Goal: Information Seeking & Learning: Find specific fact

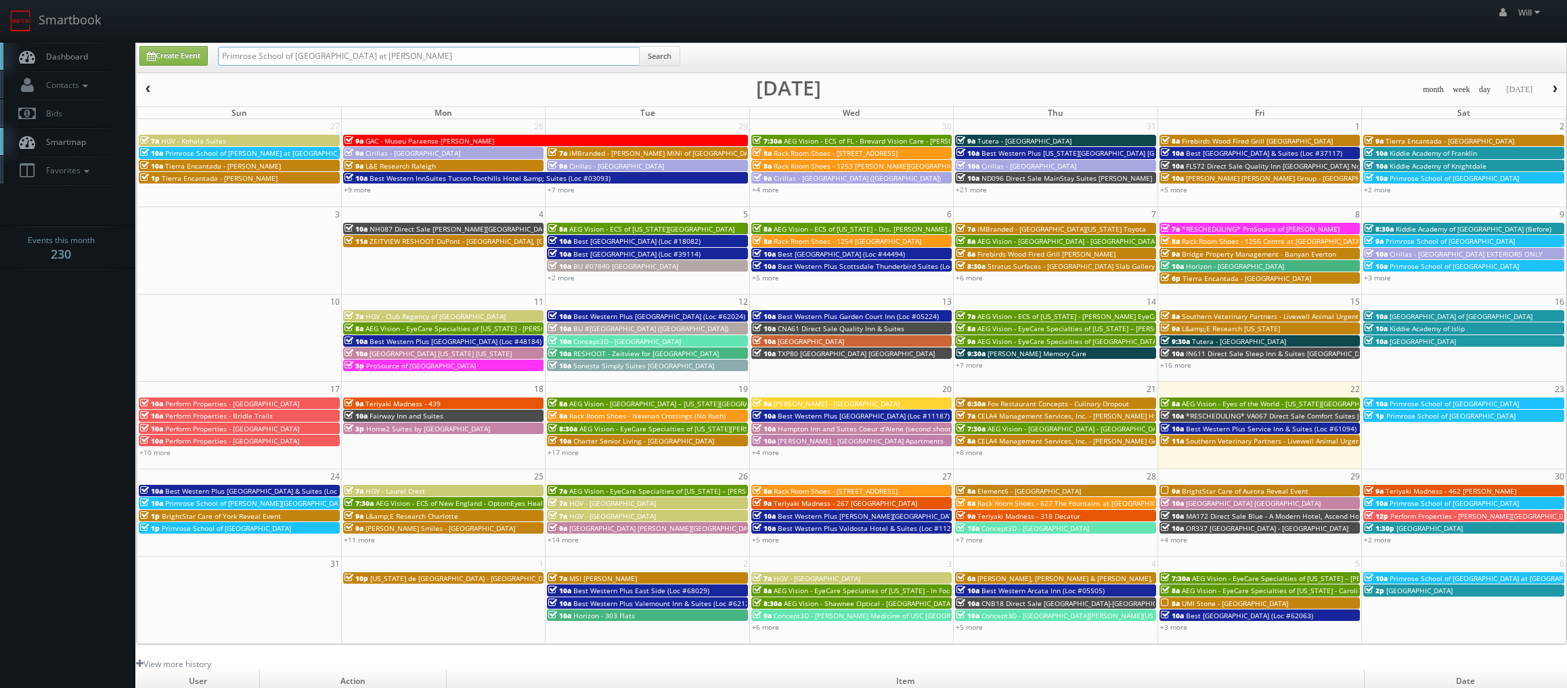
drag, startPoint x: 367, startPoint y: 49, endPoint x: -14, endPoint y: -3, distance: 383.9
click at [0, 0] on html "Smartbook Toggle Side Navigation Toggle Top Navigation Will Will Profile Logout…" at bounding box center [783, 461] width 1567 height 923
paste input "(07-16-25) ESA - #9346 - Wildwood The Villages"
drag, startPoint x: 269, startPoint y: 57, endPoint x: 260, endPoint y: 57, distance: 9.5
click at [260, 57] on input "(07-16-25) ESA - #9346 - Wildwood The Villages" at bounding box center [429, 56] width 422 height 19
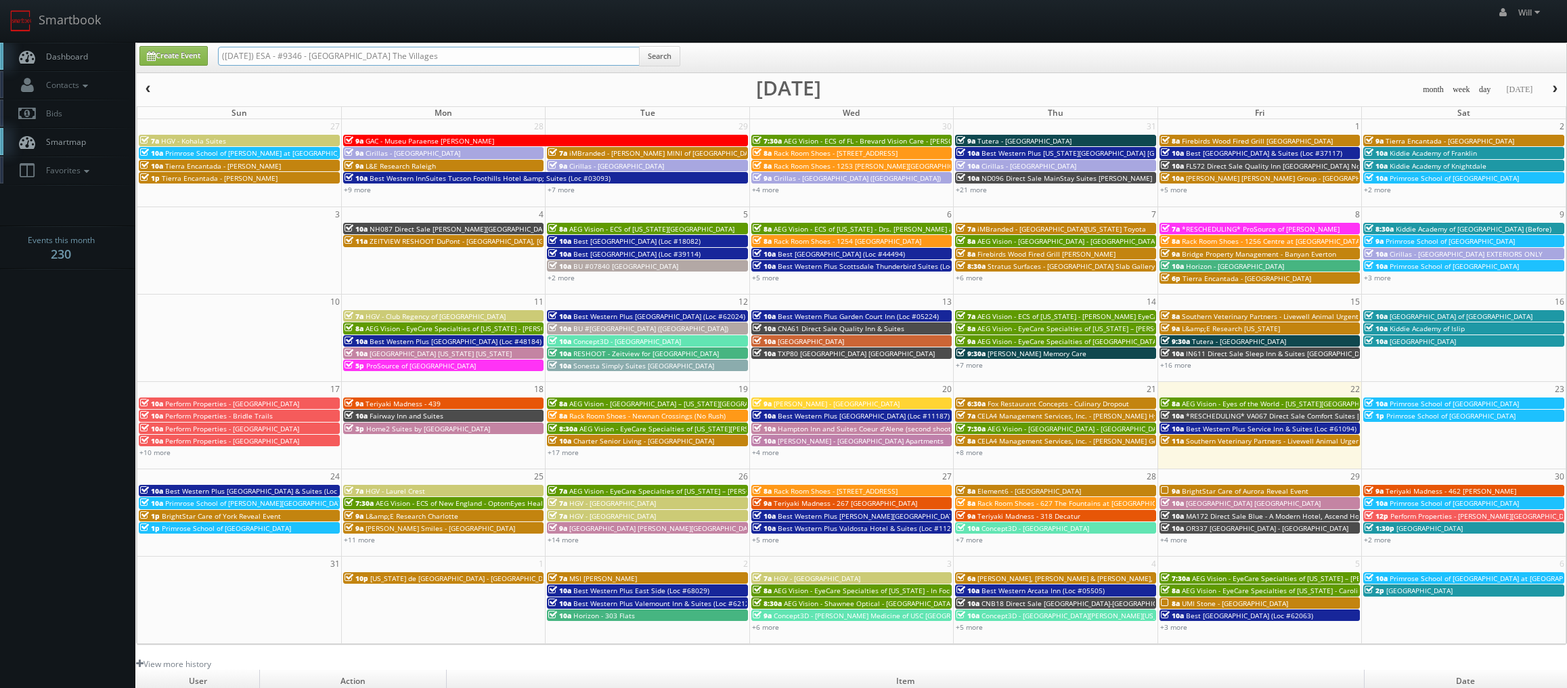
click at [263, 54] on input "(07-16-25) ESA - #9346 - Wildwood The Villages" at bounding box center [429, 56] width 422 height 19
click at [264, 53] on input "(07-16-25) ESA - #9346 - Wildwood The Villages" at bounding box center [429, 56] width 422 height 19
drag, startPoint x: 265, startPoint y: 54, endPoint x: 39, endPoint y: 34, distance: 227.0
click at [39, 34] on body "Smartbook Toggle Side Navigation Toggle Top Navigation Will Will Profile Logout…" at bounding box center [783, 461] width 1567 height 923
type input "ESA - #9346 - Wildwood The Villages"
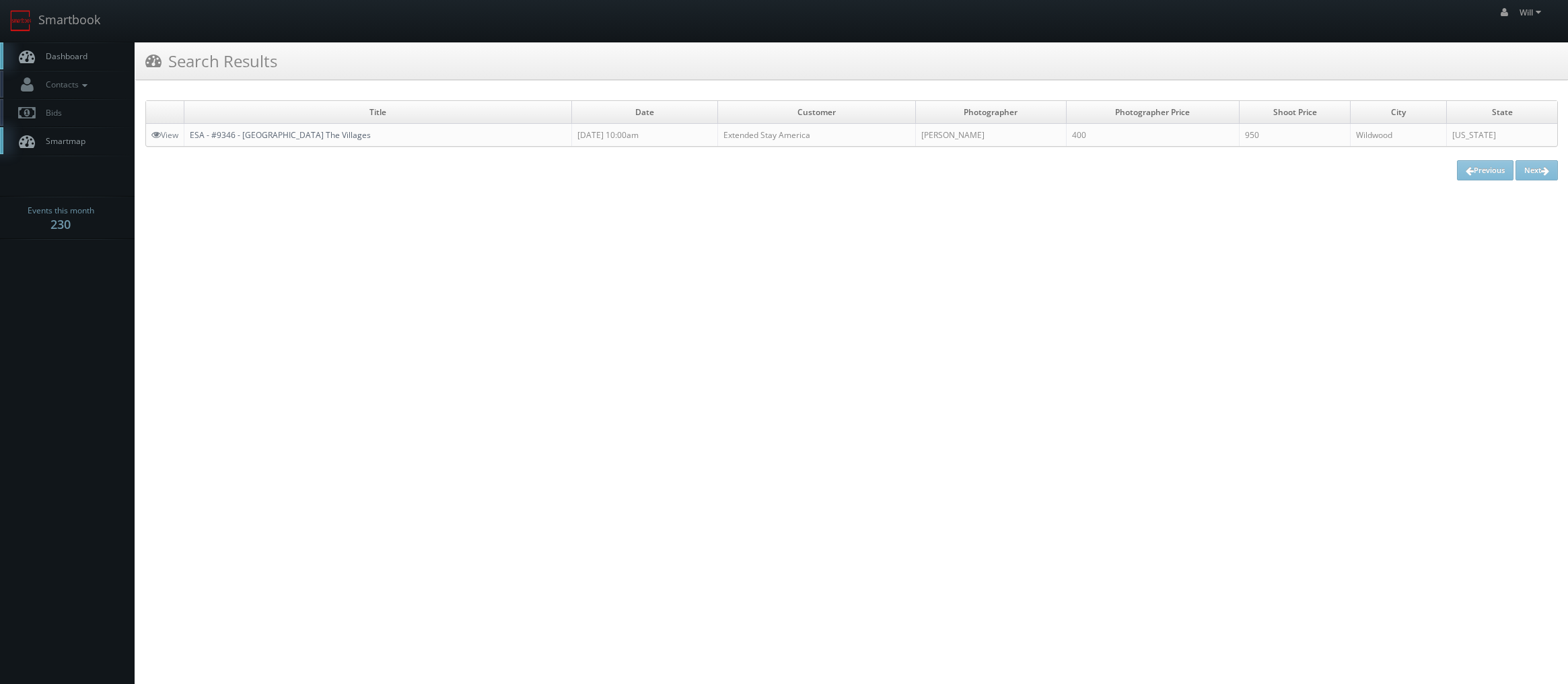
click at [258, 133] on link "ESA - #9346 - Wildwood The Villages" at bounding box center [280, 135] width 181 height 12
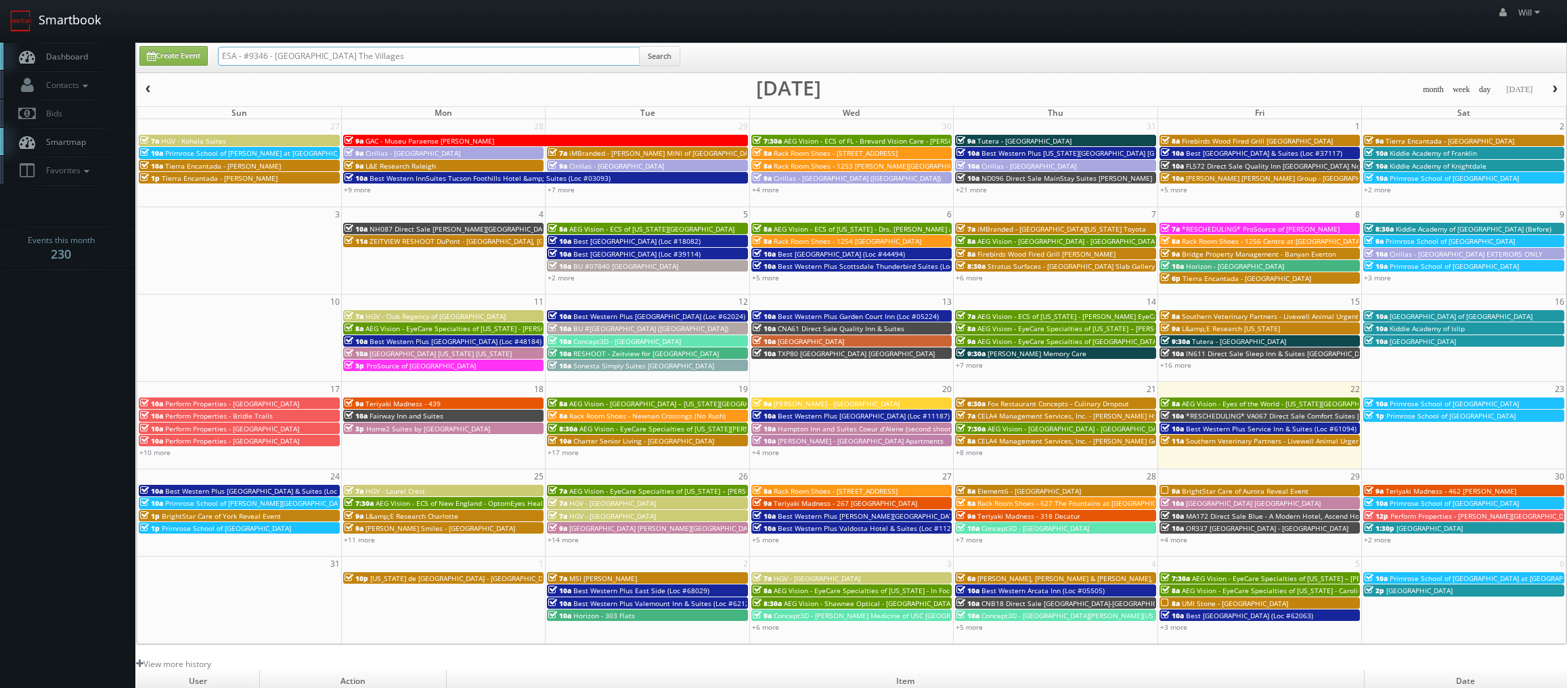
drag, startPoint x: 382, startPoint y: 51, endPoint x: 51, endPoint y: 19, distance: 331.9
click at [49, 22] on body "Smartbook Toggle Side Navigation Toggle Top Navigation Will Will Profile Logout…" at bounding box center [783, 461] width 1567 height 923
paste input "(07-15-25) Tutera - Country Garden"
drag, startPoint x: 266, startPoint y: 56, endPoint x: -106, endPoint y: -12, distance: 378.4
click at [0, 0] on html "Smartbook Toggle Side Navigation Toggle Top Navigation Will Will Profile Logout…" at bounding box center [783, 461] width 1567 height 923
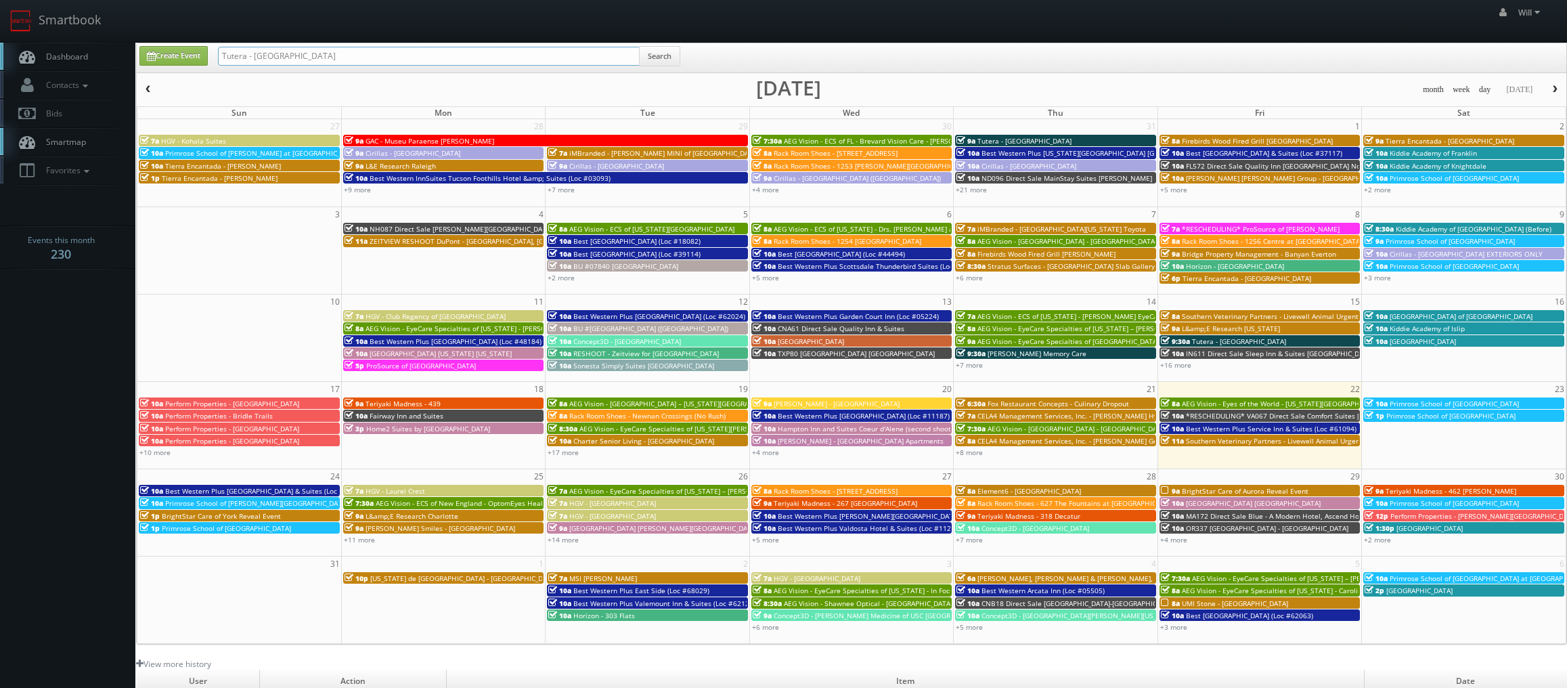
type input "Tutera - [GEOGRAPHIC_DATA]"
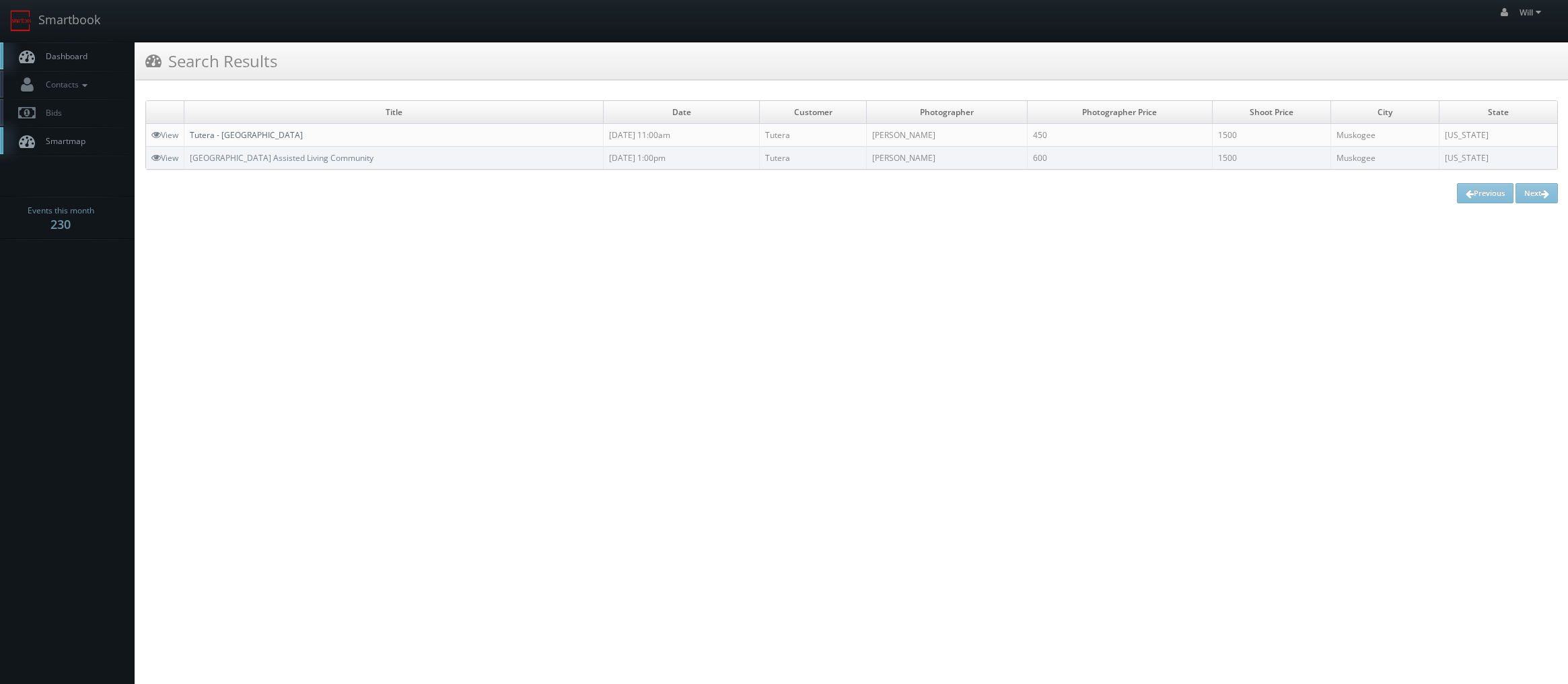
click at [215, 134] on link "Tutera - [GEOGRAPHIC_DATA]" at bounding box center [247, 135] width 113 height 12
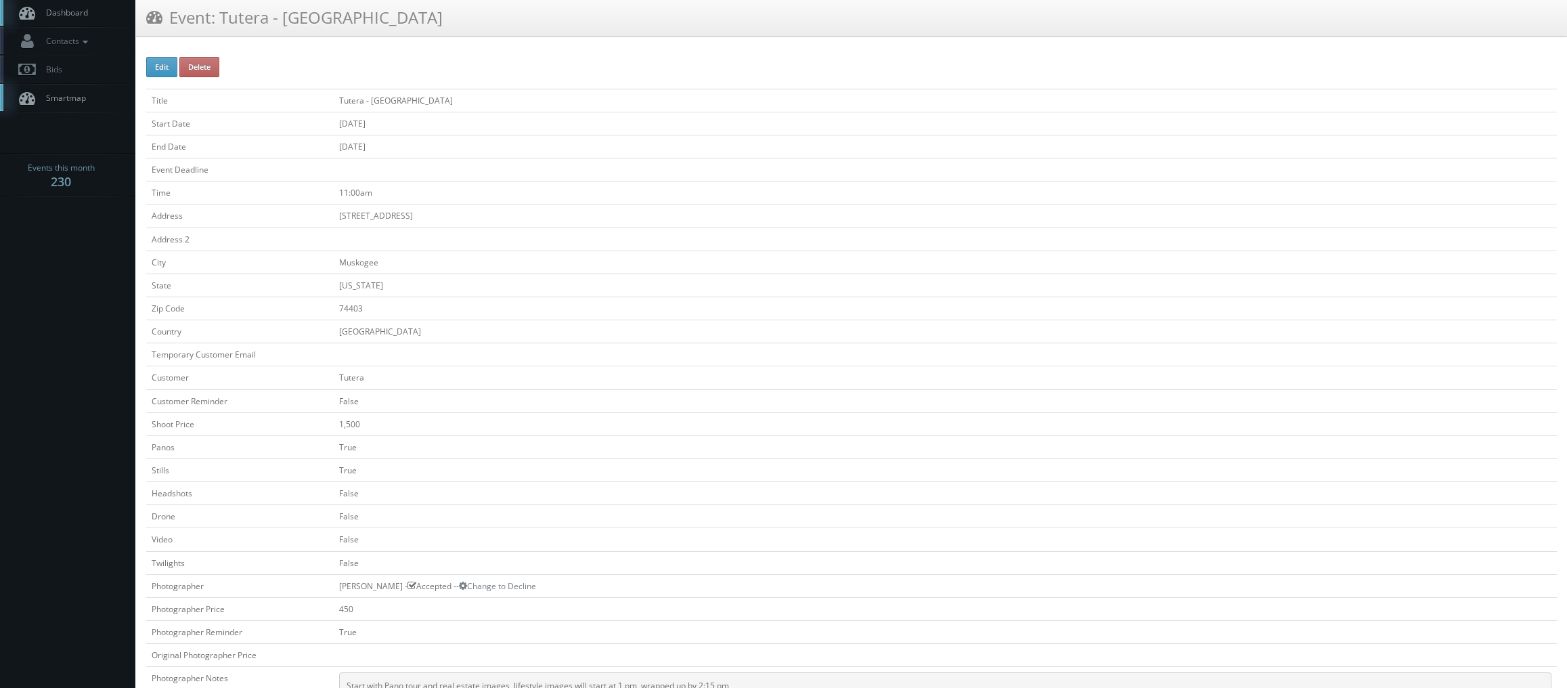
scroll to position [68, 0]
